Goal: Obtain resource: Download file/media

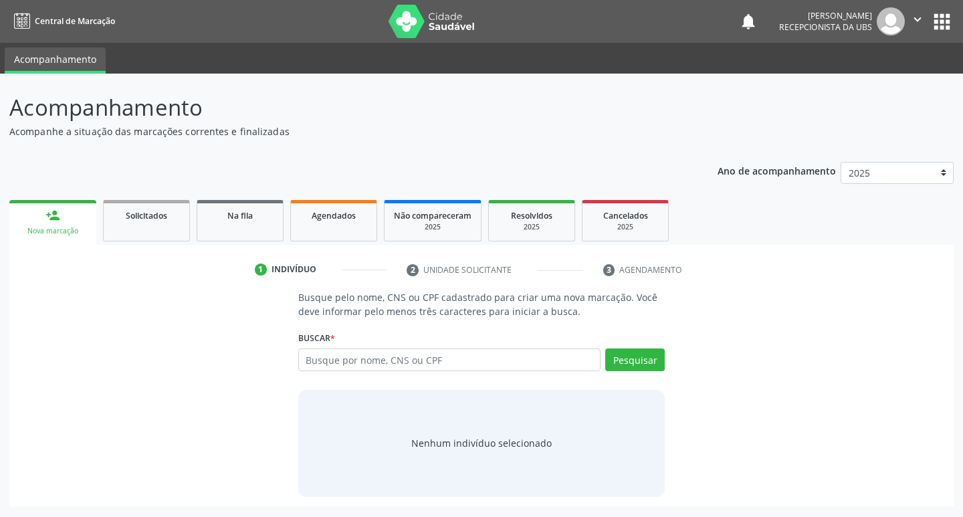
click at [345, 223] on link "Agendados" at bounding box center [333, 220] width 87 height 41
select select "9"
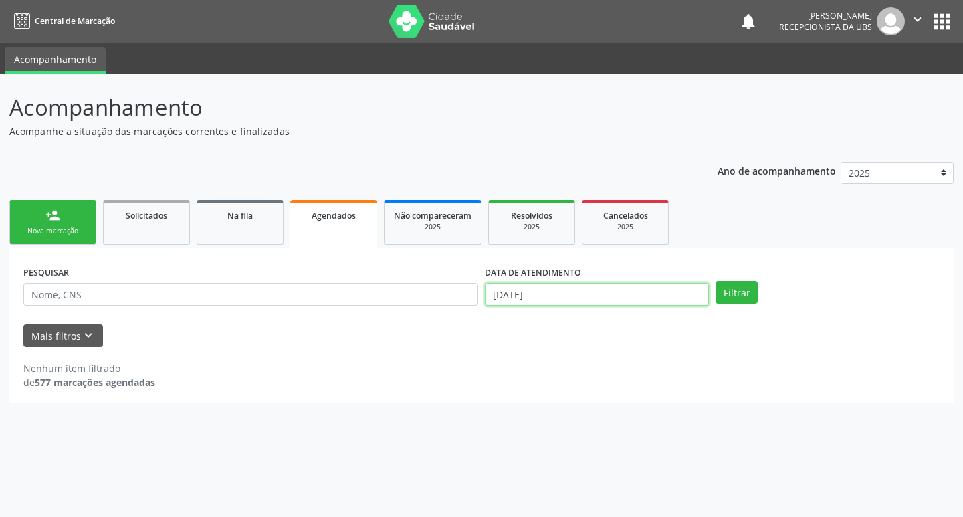
click at [569, 297] on input "[DATE]" at bounding box center [597, 294] width 224 height 23
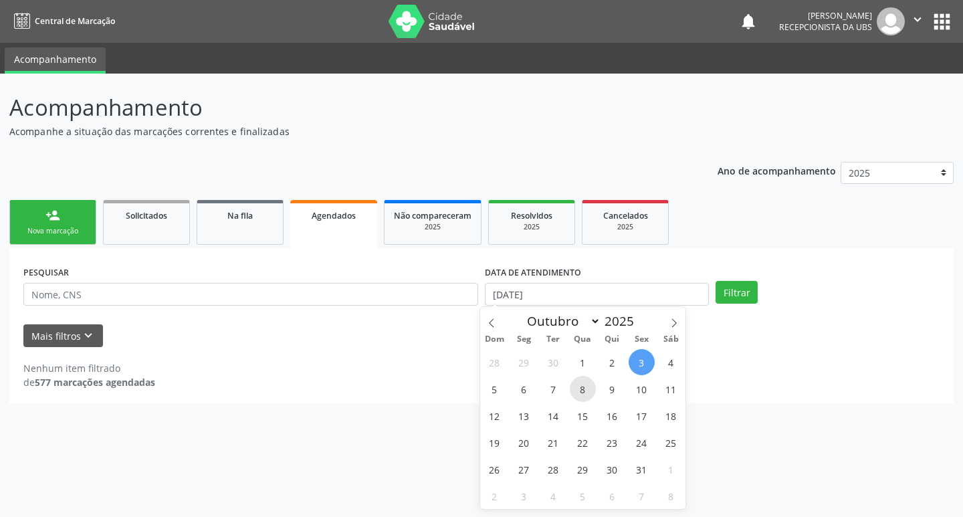
click at [579, 395] on span "8" at bounding box center [583, 389] width 26 height 26
type input "08/10/2025"
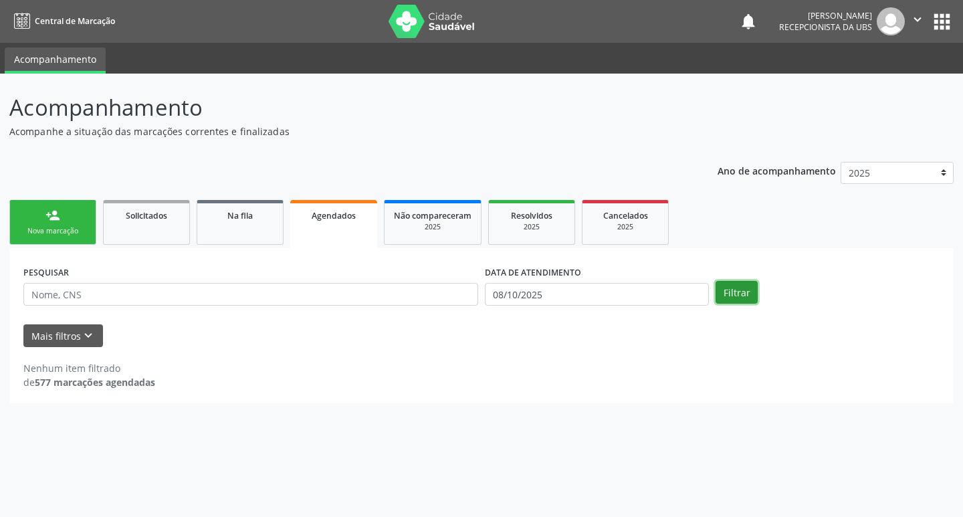
click at [730, 292] on button "Filtrar" at bounding box center [737, 292] width 42 height 23
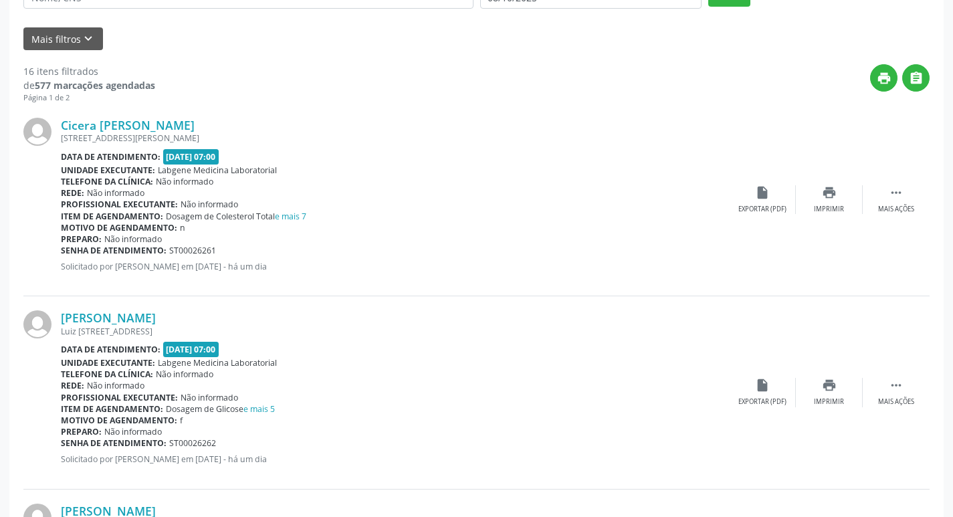
scroll to position [334, 0]
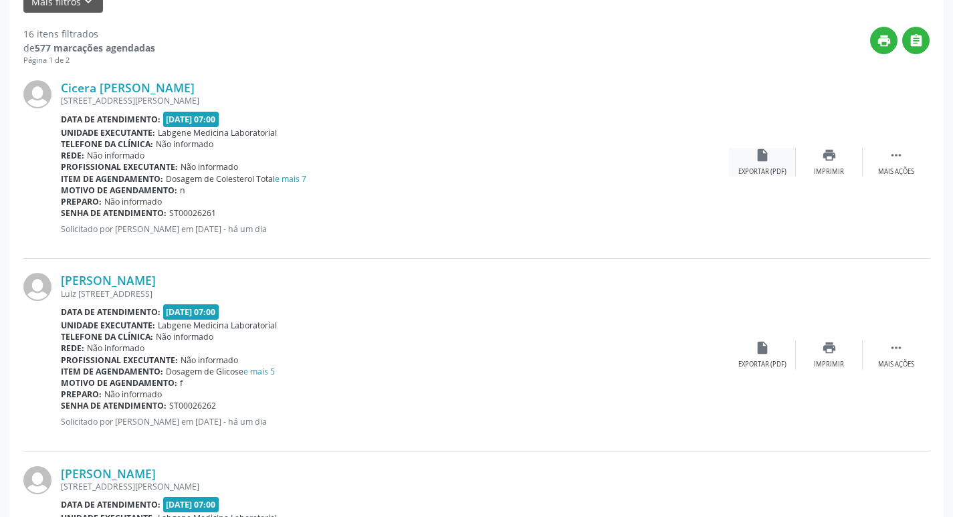
click at [781, 148] on div "insert_drive_file Exportar (PDF)" at bounding box center [762, 162] width 67 height 29
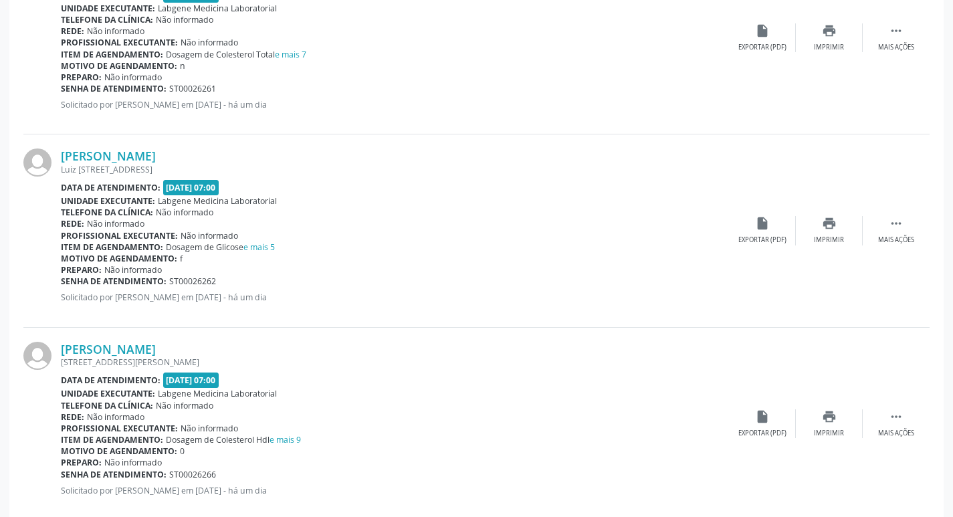
scroll to position [468, 0]
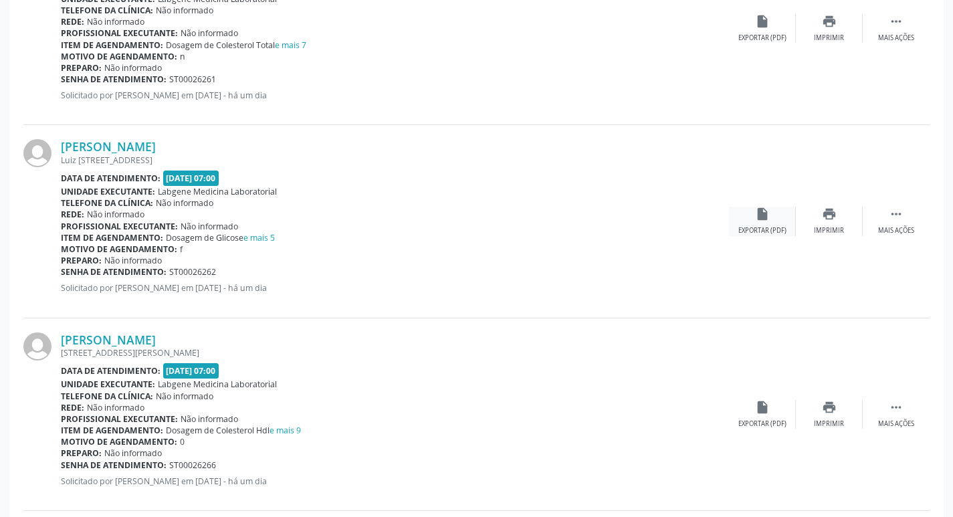
click at [755, 217] on icon "insert_drive_file" at bounding box center [762, 214] width 15 height 15
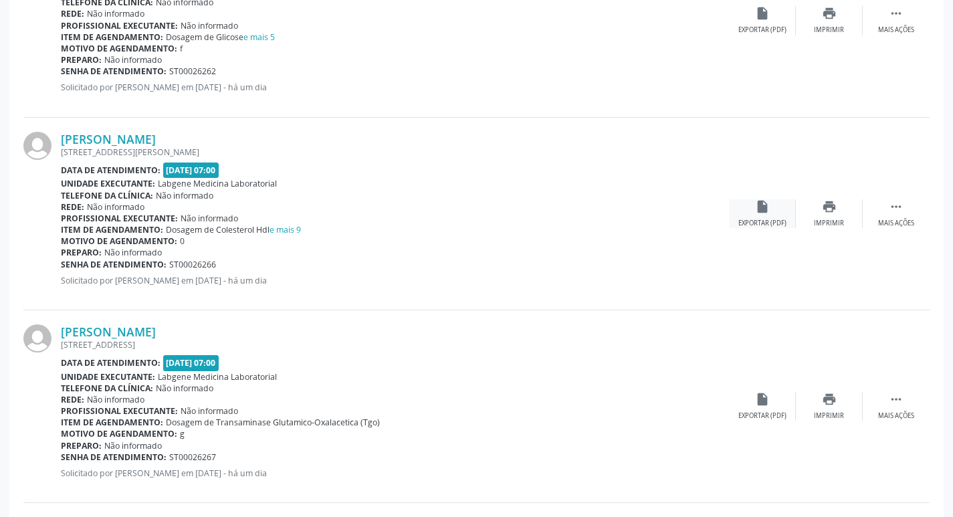
click at [790, 210] on div "insert_drive_file Exportar (PDF)" at bounding box center [762, 213] width 67 height 29
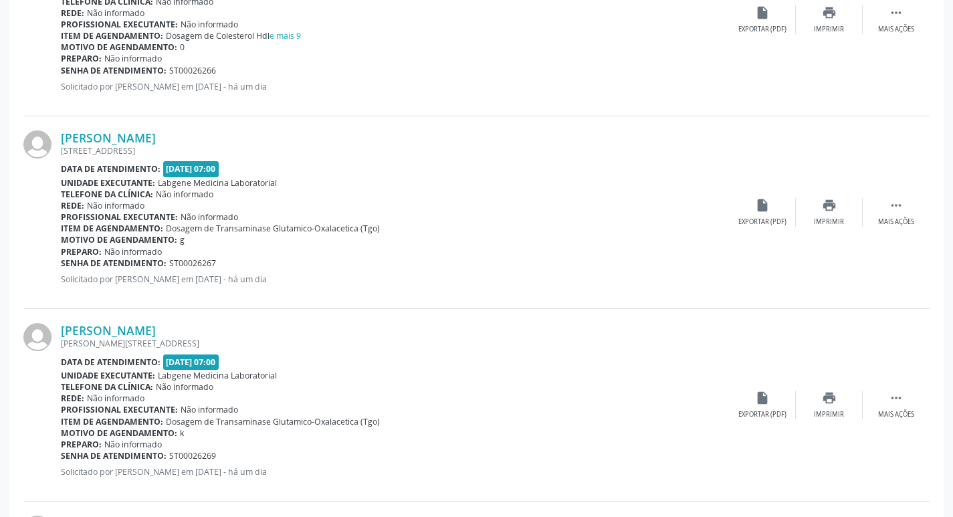
scroll to position [870, 0]
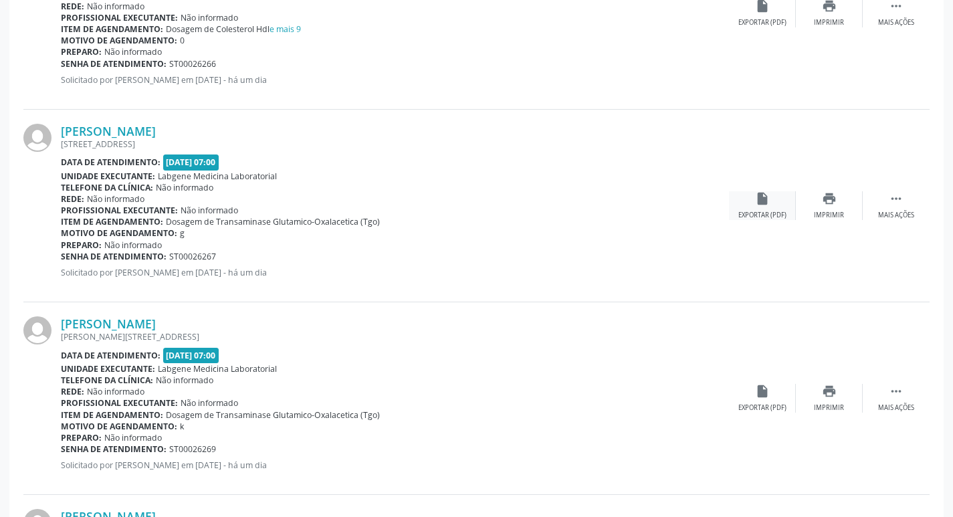
click at [766, 197] on icon "insert_drive_file" at bounding box center [762, 198] width 15 height 15
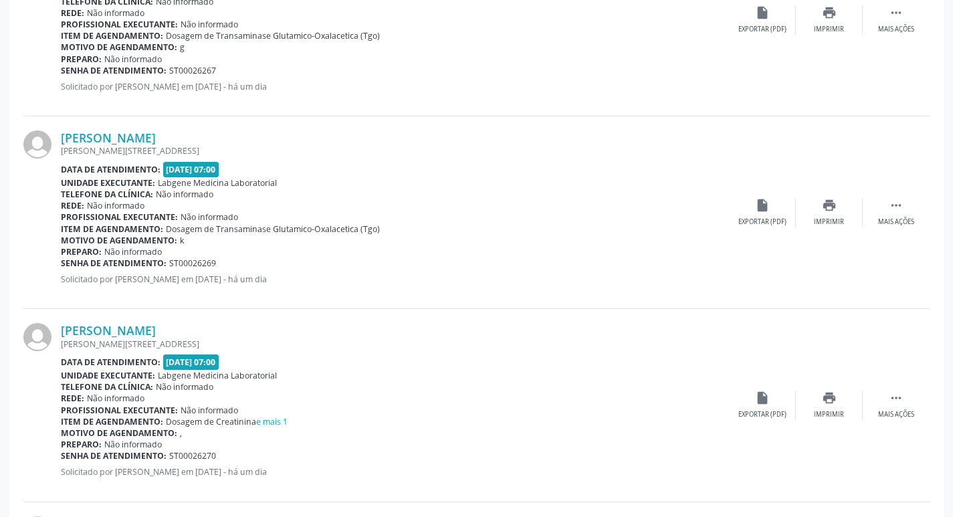
scroll to position [1070, 0]
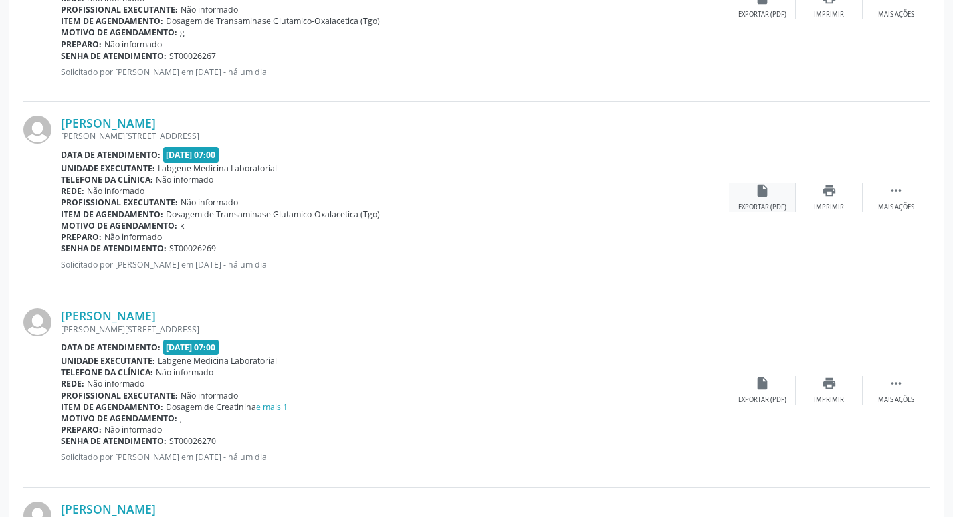
click at [782, 184] on div "insert_drive_file Exportar (PDF)" at bounding box center [762, 197] width 67 height 29
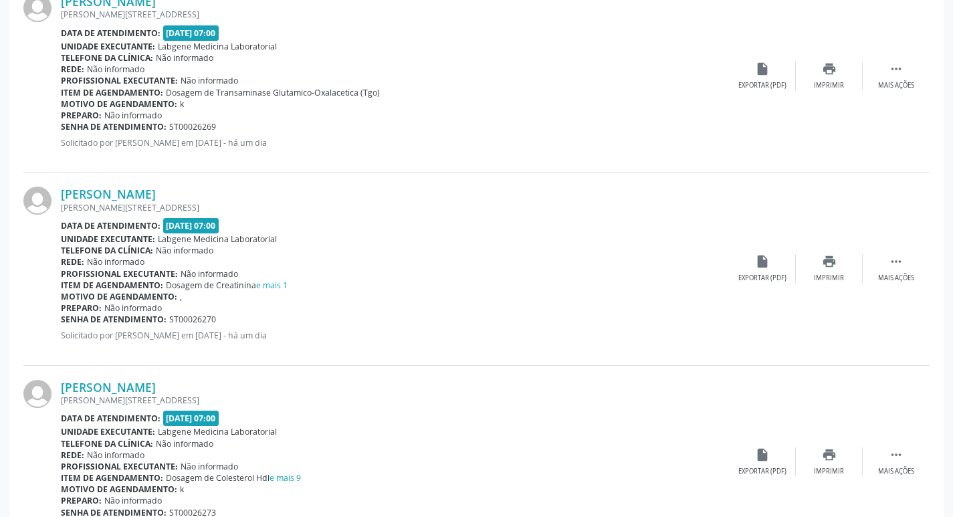
scroll to position [1204, 0]
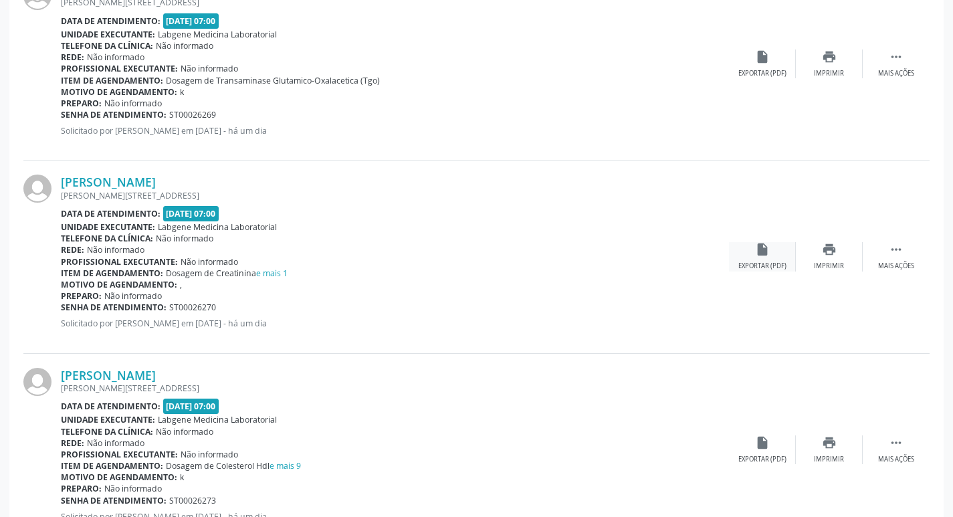
click at [769, 248] on icon "insert_drive_file" at bounding box center [762, 249] width 15 height 15
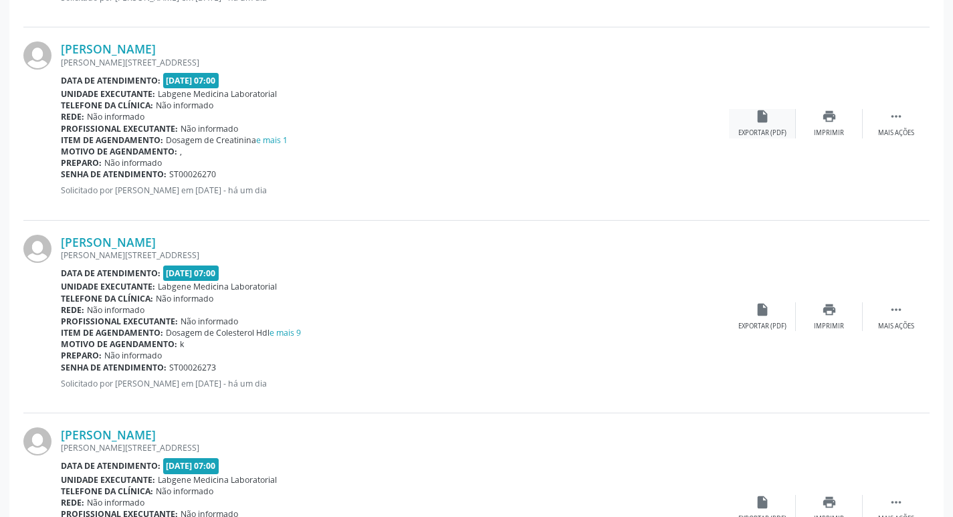
scroll to position [1338, 0]
click at [776, 305] on div "insert_drive_file Exportar (PDF)" at bounding box center [762, 316] width 67 height 29
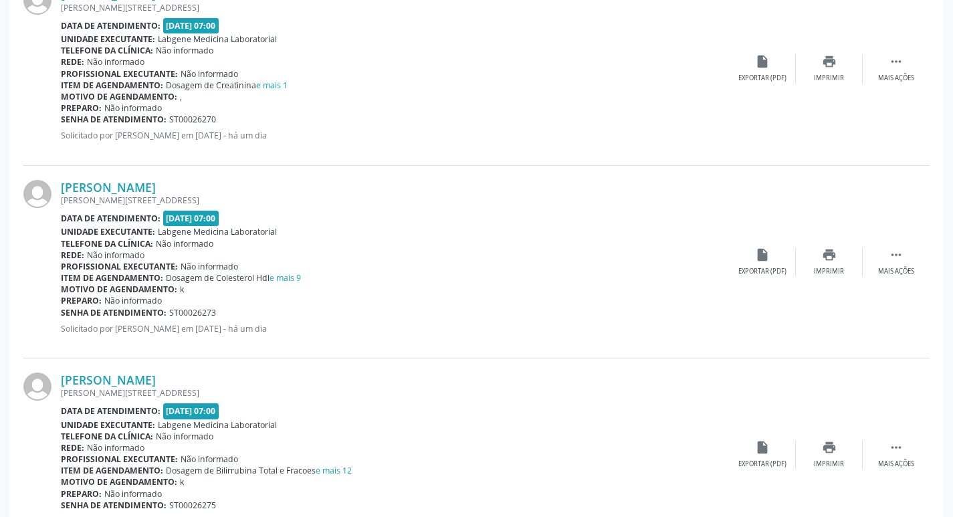
scroll to position [1472, 0]
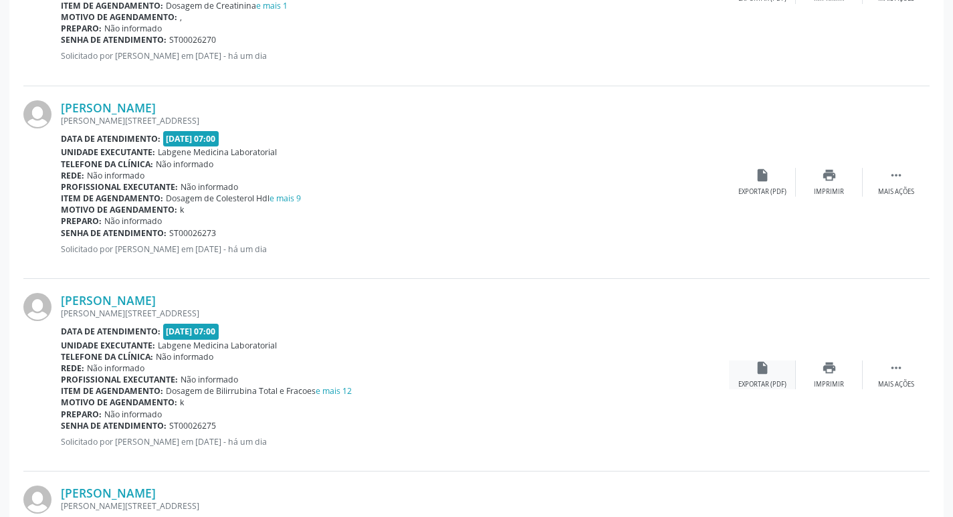
click at [777, 385] on div "Exportar (PDF)" at bounding box center [763, 384] width 48 height 9
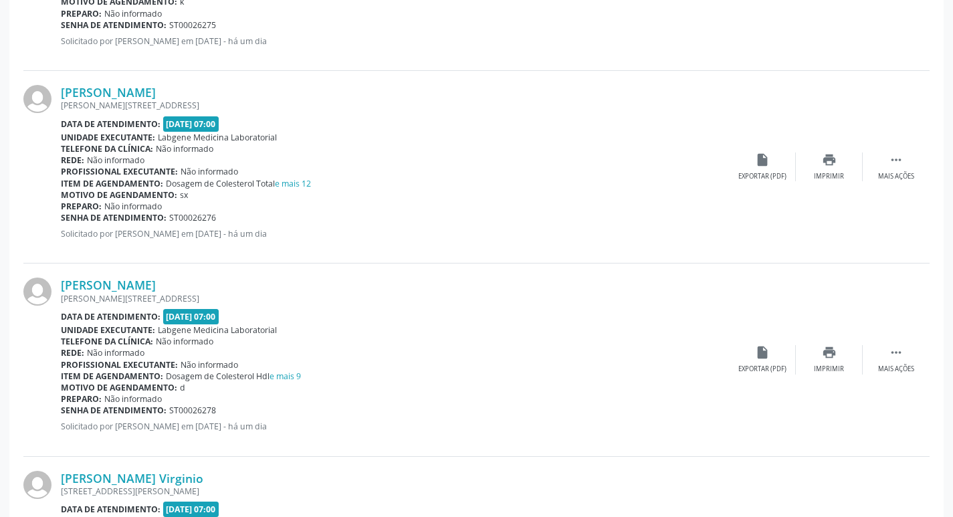
scroll to position [1873, 0]
click at [761, 185] on div "[PERSON_NAME] [PERSON_NAME][STREET_ADDRESS] Data de atendimento: [DATE] 07:00 U…" at bounding box center [476, 166] width 906 height 193
click at [761, 183] on div "[PERSON_NAME] [PERSON_NAME][STREET_ADDRESS] Data de atendimento: [DATE] 07:00 U…" at bounding box center [476, 166] width 906 height 193
click at [763, 170] on div "insert_drive_file Exportar (PDF)" at bounding box center [762, 166] width 67 height 29
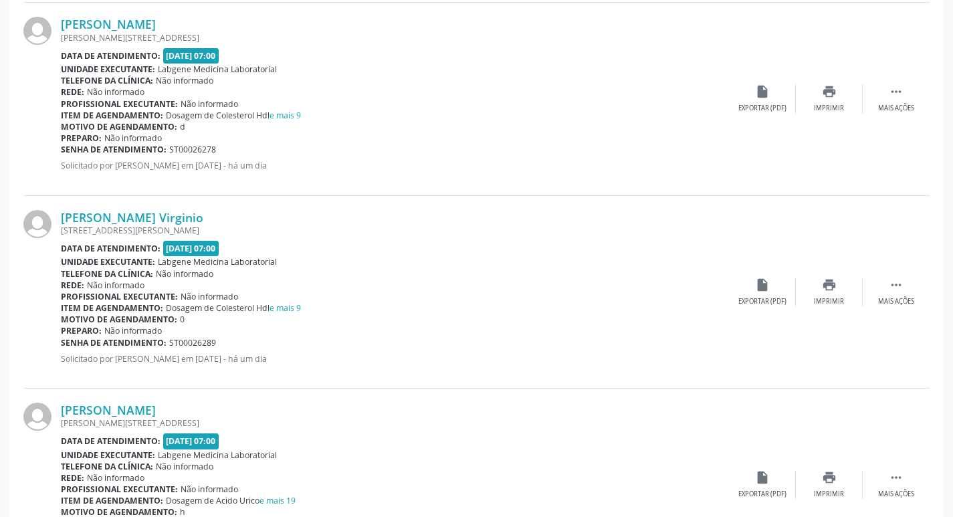
scroll to position [2141, 0]
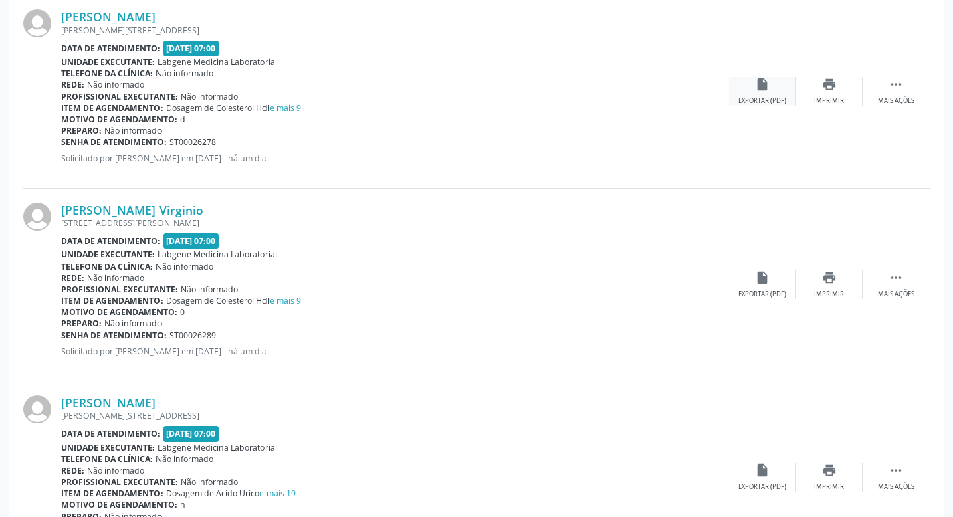
click at [757, 78] on icon "insert_drive_file" at bounding box center [762, 84] width 15 height 15
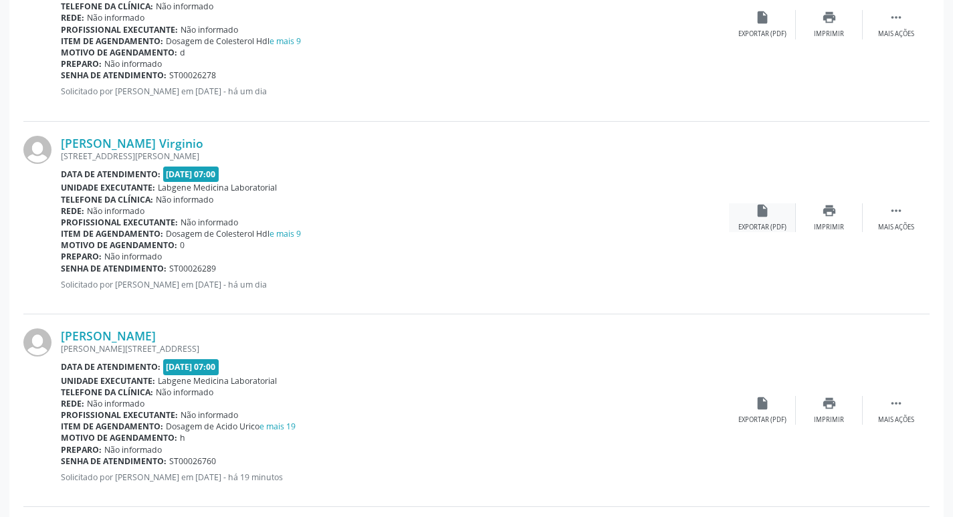
click at [783, 224] on div "Exportar (PDF)" at bounding box center [763, 227] width 48 height 9
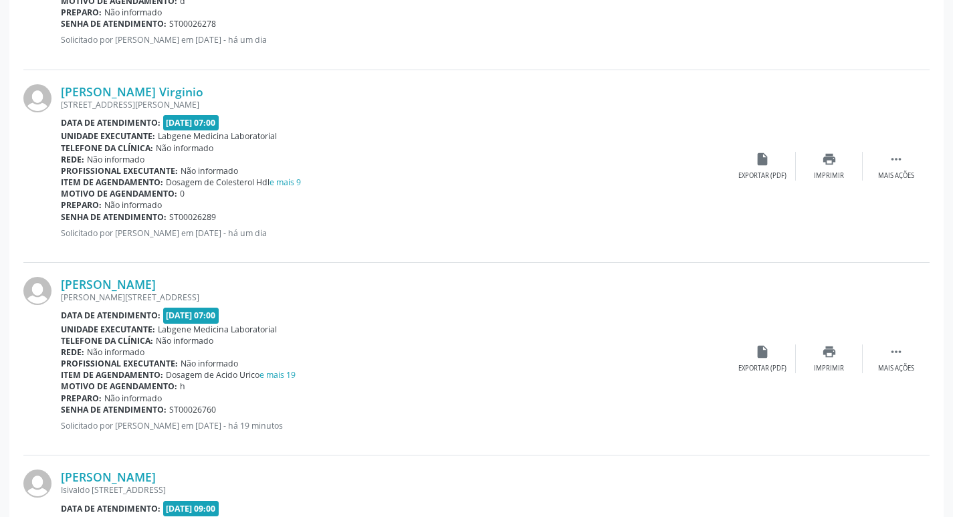
scroll to position [2408, 0]
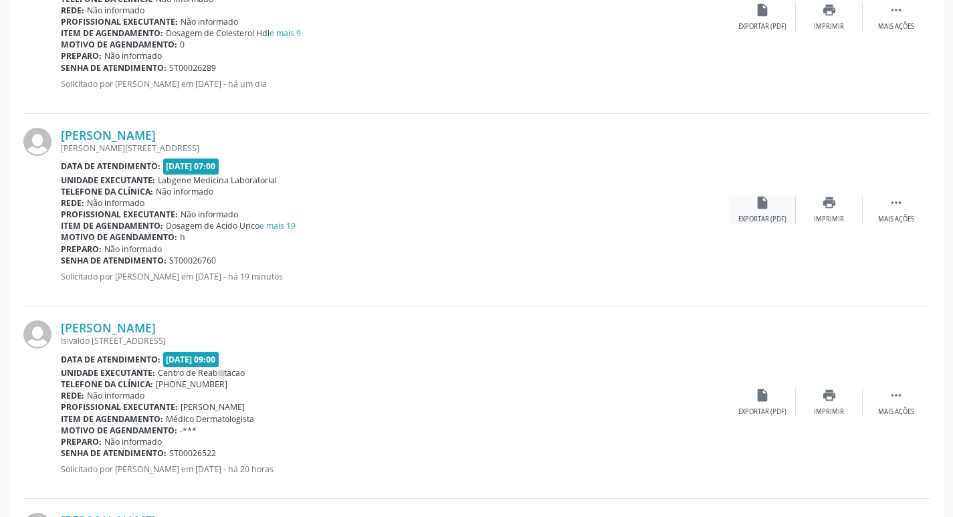
click at [776, 201] on div "insert_drive_file Exportar (PDF)" at bounding box center [762, 209] width 67 height 29
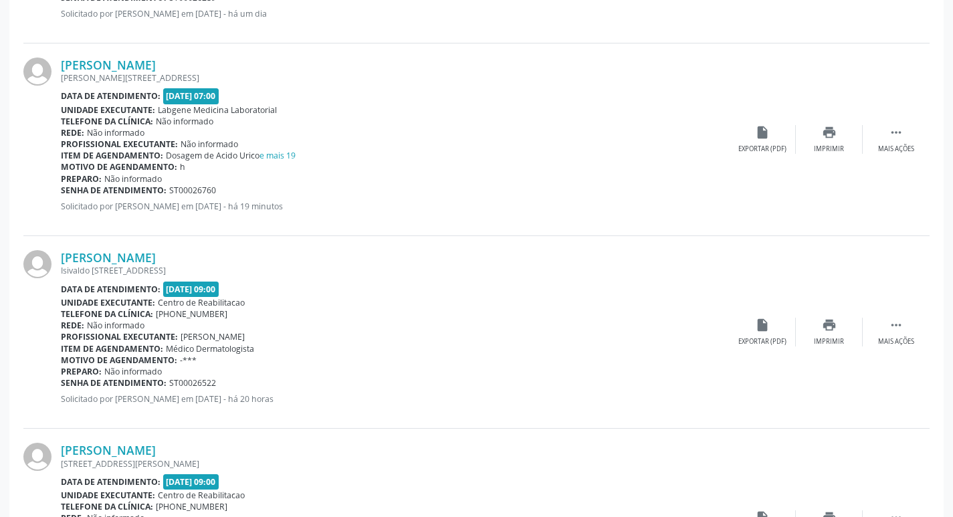
scroll to position [2542, 0]
